Goal: Information Seeking & Learning: Compare options

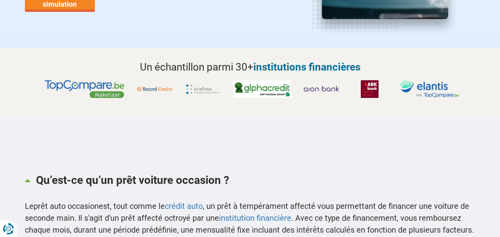
scroll to position [159, 0]
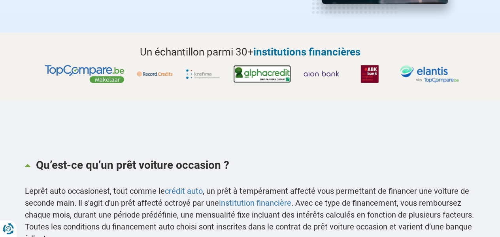
click at [258, 74] on img at bounding box center [262, 74] width 58 height 18
click at [202, 71] on img at bounding box center [203, 74] width 36 height 18
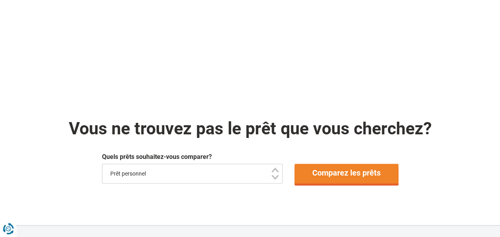
scroll to position [275, 0]
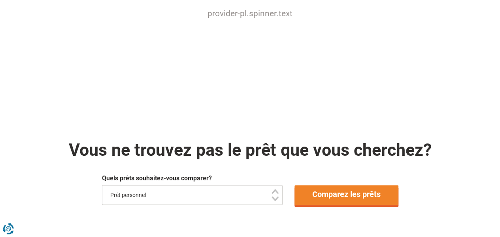
click at [277, 198] on select "Prêt personnel Voiture Moto / vélo Caravane / mobilhome Travaux Energie Rachat …" at bounding box center [192, 195] width 181 height 20
click at [276, 192] on select "Prêt personnel Voiture Moto / vélo Caravane / mobilhome Travaux Energie Rachat …" at bounding box center [192, 195] width 181 height 20
select select "/fr/pret/pret-voiture"
click at [102, 185] on select "Prêt personnel Voiture Moto / vélo Caravane / mobilhome Travaux Energie Rachat …" at bounding box center [192, 195] width 181 height 20
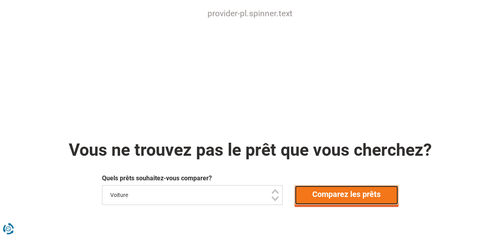
click at [331, 193] on link "Comparez les prêts" at bounding box center [347, 195] width 104 height 20
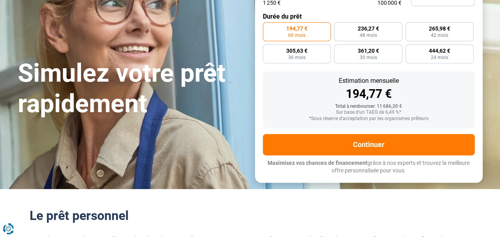
type input "9 250"
type input "9250"
type input "9 500"
type input "9500"
type input "9 750"
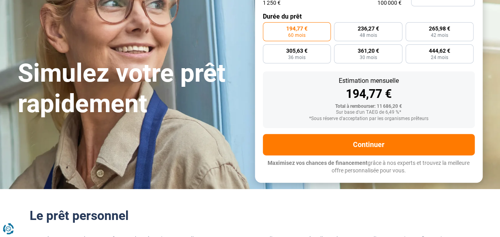
type input "9750"
type input "10 000"
type input "10000"
type input "10 250"
type input "10250"
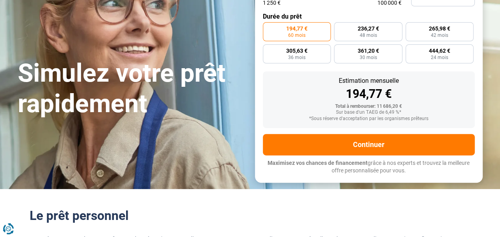
type input "10 750"
type input "10750"
type input "11 000"
type input "11000"
type input "11 500"
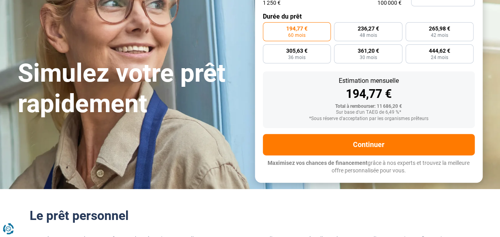
type input "11500"
type input "11 750"
type input "11750"
type input "12 250"
type input "12250"
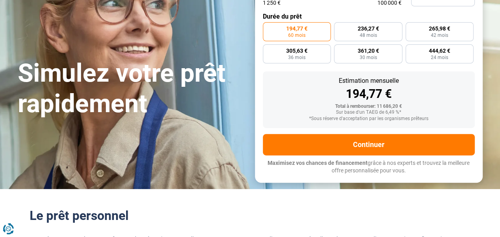
type input "12 750"
type input "12750"
type input "13 250"
type input "13250"
type input "14 250"
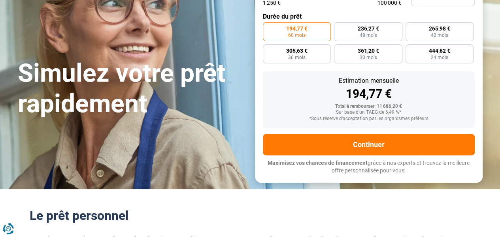
type input "14250"
type input "14 500"
type input "14500"
type input "15 000"
type input "15000"
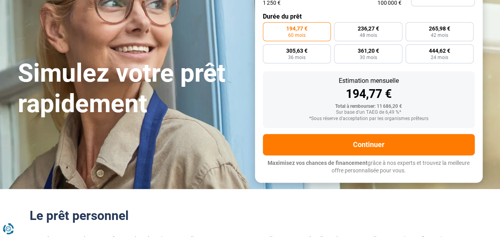
type input "15 750"
type input "15750"
type input "16 250"
type input "16250"
type input "16 750"
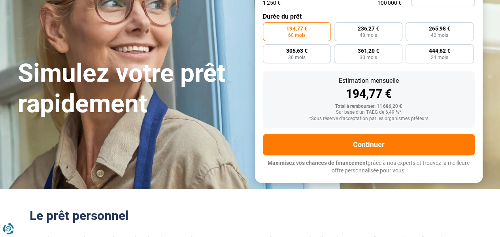
type input "16750"
type input "17 750"
type input "17750"
type input "18 250"
type input "18250"
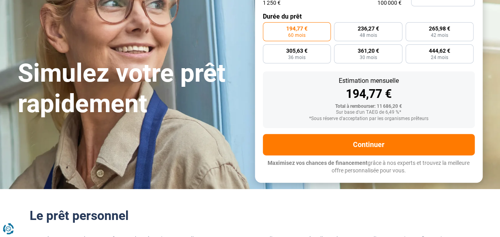
type input "19 250"
type input "19250"
type input "20 750"
type input "20750"
type input "22 500"
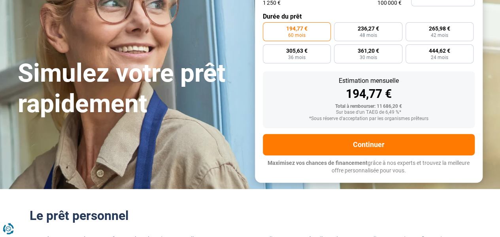
type input "22500"
type input "23 500"
type input "23500"
type input "25 750"
type input "25750"
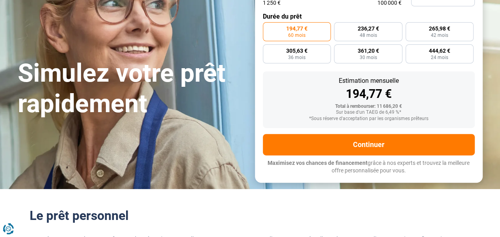
type input "26 750"
type input "26750"
type input "27 500"
type input "27500"
type input "29 000"
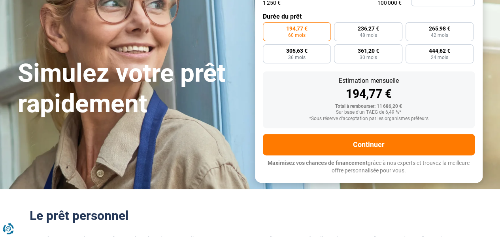
type input "29000"
type input "30 000"
type input "30000"
type input "30 500"
type input "30500"
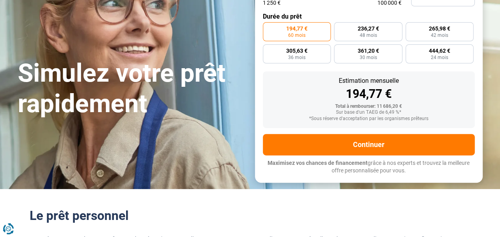
type input "32 000"
type input "32000"
type input "33 000"
type input "33000"
type input "33 750"
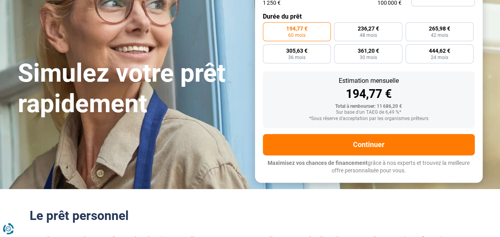
type input "33750"
type input "35 000"
type input "35000"
type input "36 500"
type input "36500"
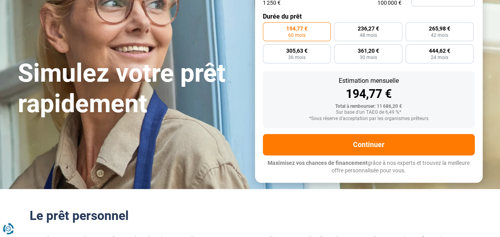
type input "38 000"
type input "38000"
type input "39 750"
type input "39750"
type input "41 250"
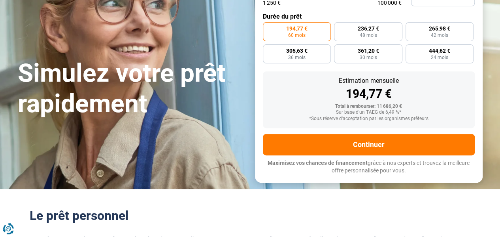
type input "41250"
type input "41 750"
type input "41750"
type input "42 750"
type input "42750"
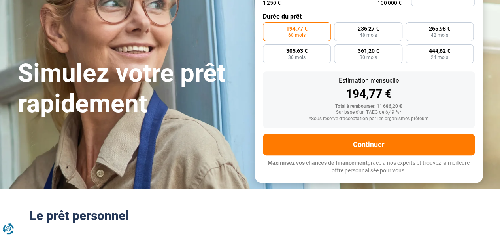
type input "43 250"
type input "43250"
type input "44 000"
type input "44000"
type input "44 500"
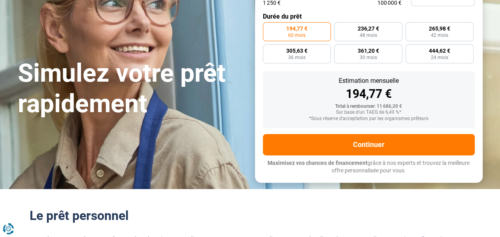
type input "44500"
type input "45 000"
type input "45000"
type input "46 000"
type input "46000"
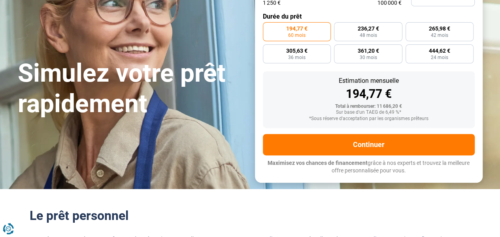
type input "46 750"
type input "46750"
type input "47 500"
type input "47500"
type input "49 000"
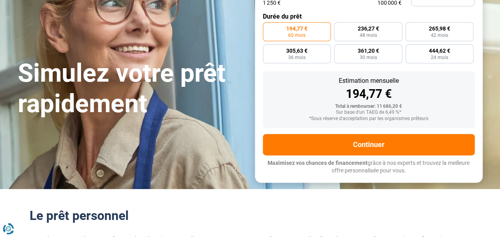
type input "49000"
type input "49 750"
type input "49750"
type input "50 750"
type input "50750"
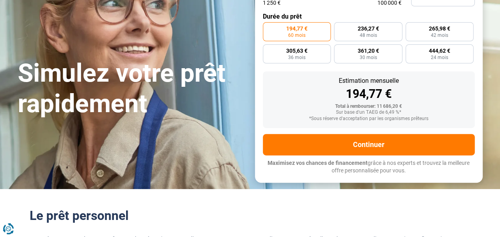
type input "51 250"
type input "51250"
type input "51 750"
type input "51750"
type input "52 250"
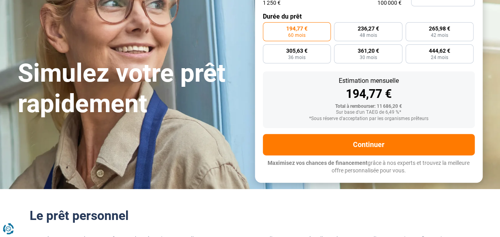
type input "52250"
type input "52 500"
type input "52500"
type input "53 000"
type input "53000"
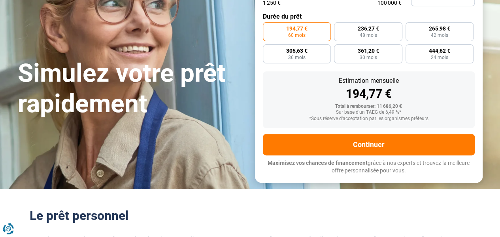
type input "53 250"
type input "53250"
type input "53 750"
type input "53750"
type input "54 000"
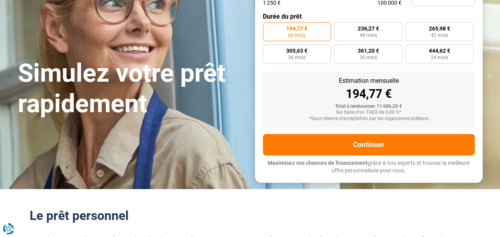
type input "54000"
type input "54 250"
type input "54250"
type input "54 750"
type input "54750"
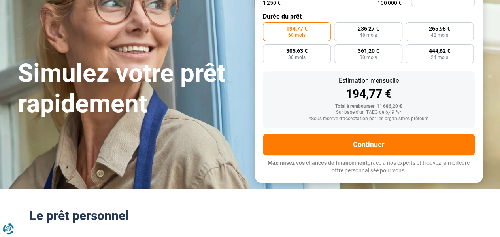
type input "55 250"
type input "55250"
type input "55 500"
type input "55500"
type input "55 250"
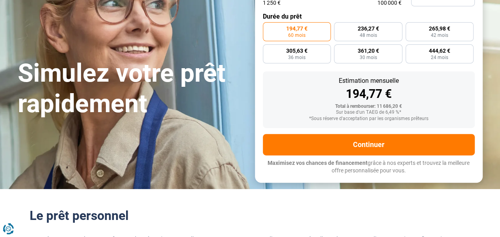
type input "55250"
type input "55 000"
type input "55000"
type input "54 500"
type input "54500"
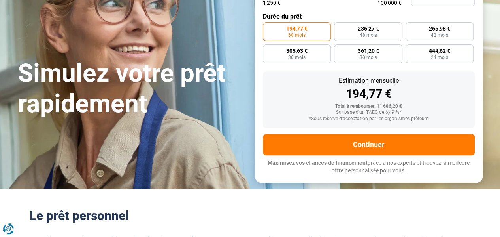
type input "54 000"
type input "54000"
type input "53 500"
type input "53500"
type input "53 000"
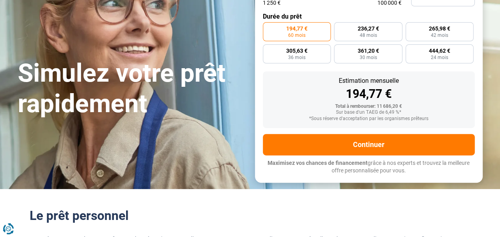
type input "53000"
type input "52 500"
type input "52500"
type input "52 000"
type input "52000"
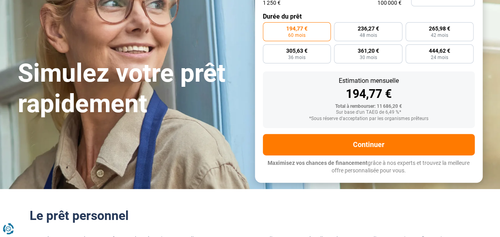
type input "51 750"
type input "51750"
type input "51 250"
type input "51250"
type input "50 750"
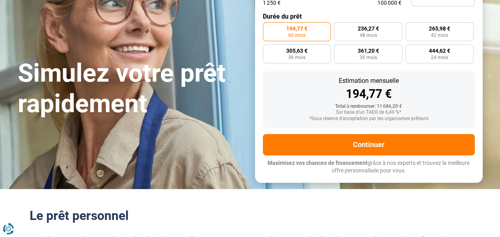
type input "50750"
type input "50 500"
type input "50500"
type input "50 000"
type input "50000"
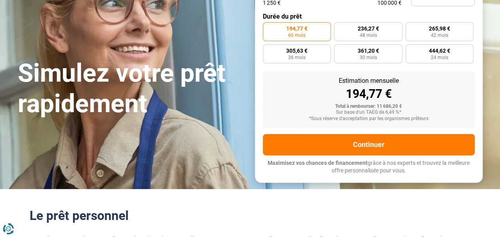
type input "49 500"
type input "49500"
type input "49 250"
type input "49250"
type input "49 000"
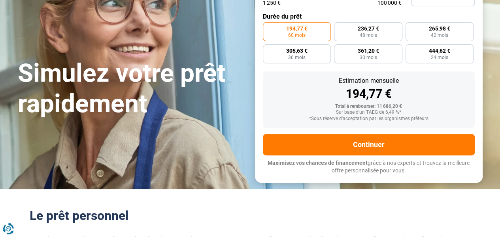
type input "49000"
type input "48 250"
type input "48250"
type input "47 750"
type input "47750"
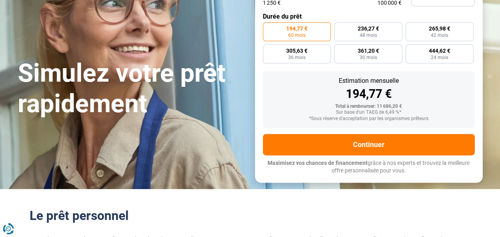
type input "47 500"
type input "47500"
type input "47 000"
type input "47000"
type input "46 750"
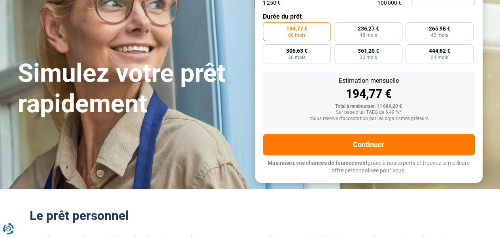
type input "46750"
type input "46 250"
type input "46250"
type input "46 000"
type input "46000"
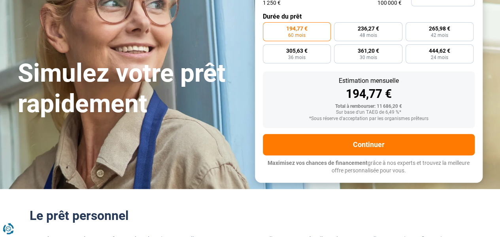
type input "45 500"
type input "45500"
type input "45 000"
type input "45000"
type input "44 500"
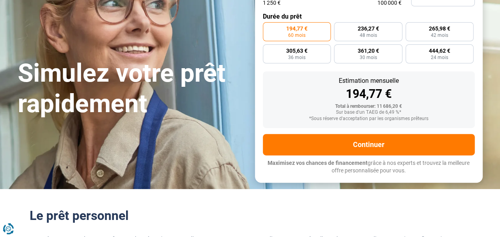
type input "44500"
type input "44 000"
type input "44000"
type input "43 750"
type input "43750"
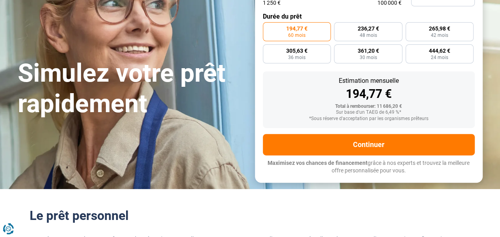
type input "43 500"
type input "43500"
type input "43 250"
type input "43250"
type input "43 000"
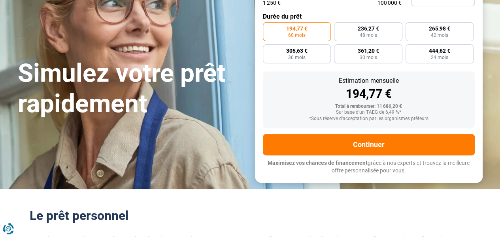
type input "43000"
type input "42 750"
type input "42750"
type input "42 500"
type input "42500"
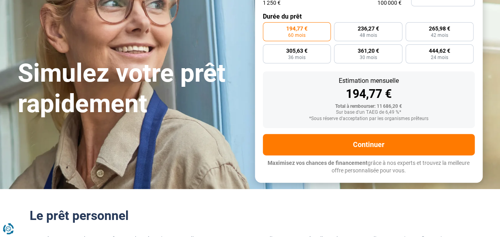
type input "42 250"
type input "42250"
type input "42 000"
type input "42000"
type input "41 750"
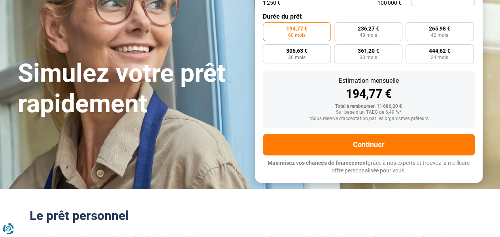
type input "41750"
type input "41 500"
type input "41500"
type input "41 250"
type input "41250"
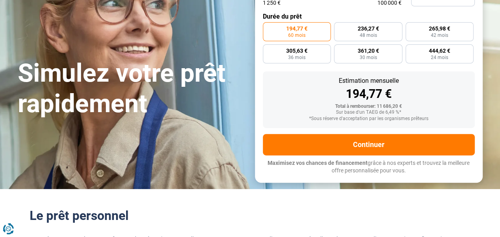
drag, startPoint x: 281, startPoint y: 11, endPoint x: 311, endPoint y: 7, distance: 29.9
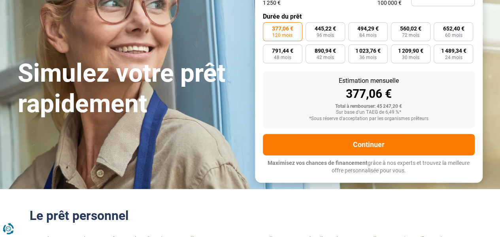
drag, startPoint x: 310, startPoint y: 8, endPoint x: 307, endPoint y: 11, distance: 4.5
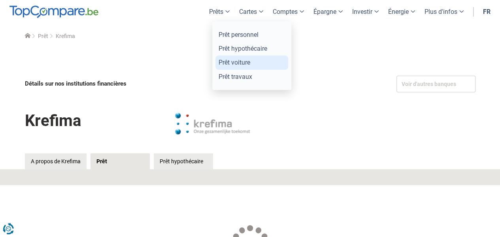
click at [226, 64] on link "Prêt voiture" at bounding box center [252, 62] width 73 height 14
